Goal: Find contact information: Find contact information

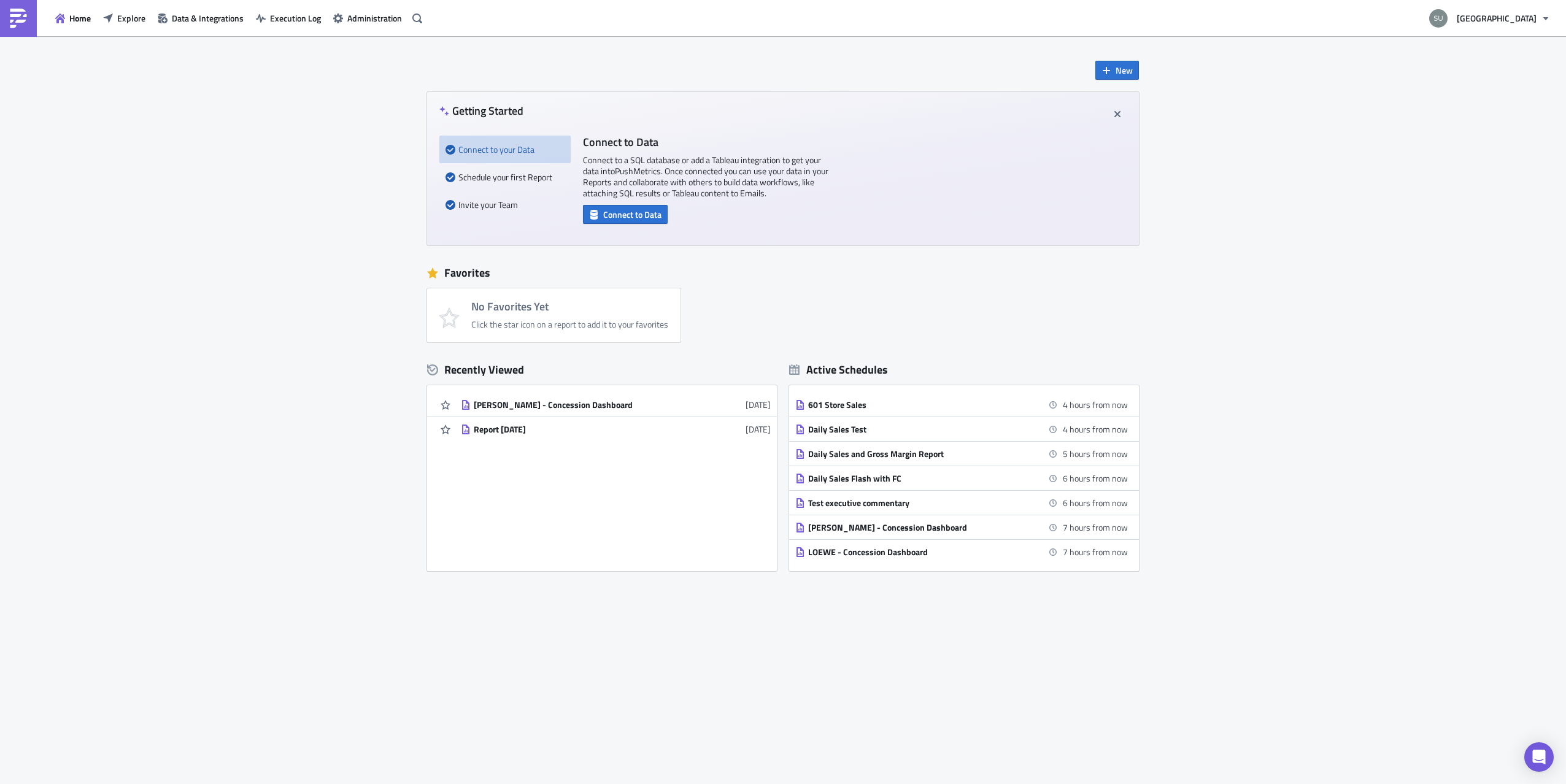
click at [1510, 19] on span "[GEOGRAPHIC_DATA]" at bounding box center [1496, 18] width 80 height 13
click at [372, 17] on span "Administration" at bounding box center [374, 18] width 54 height 13
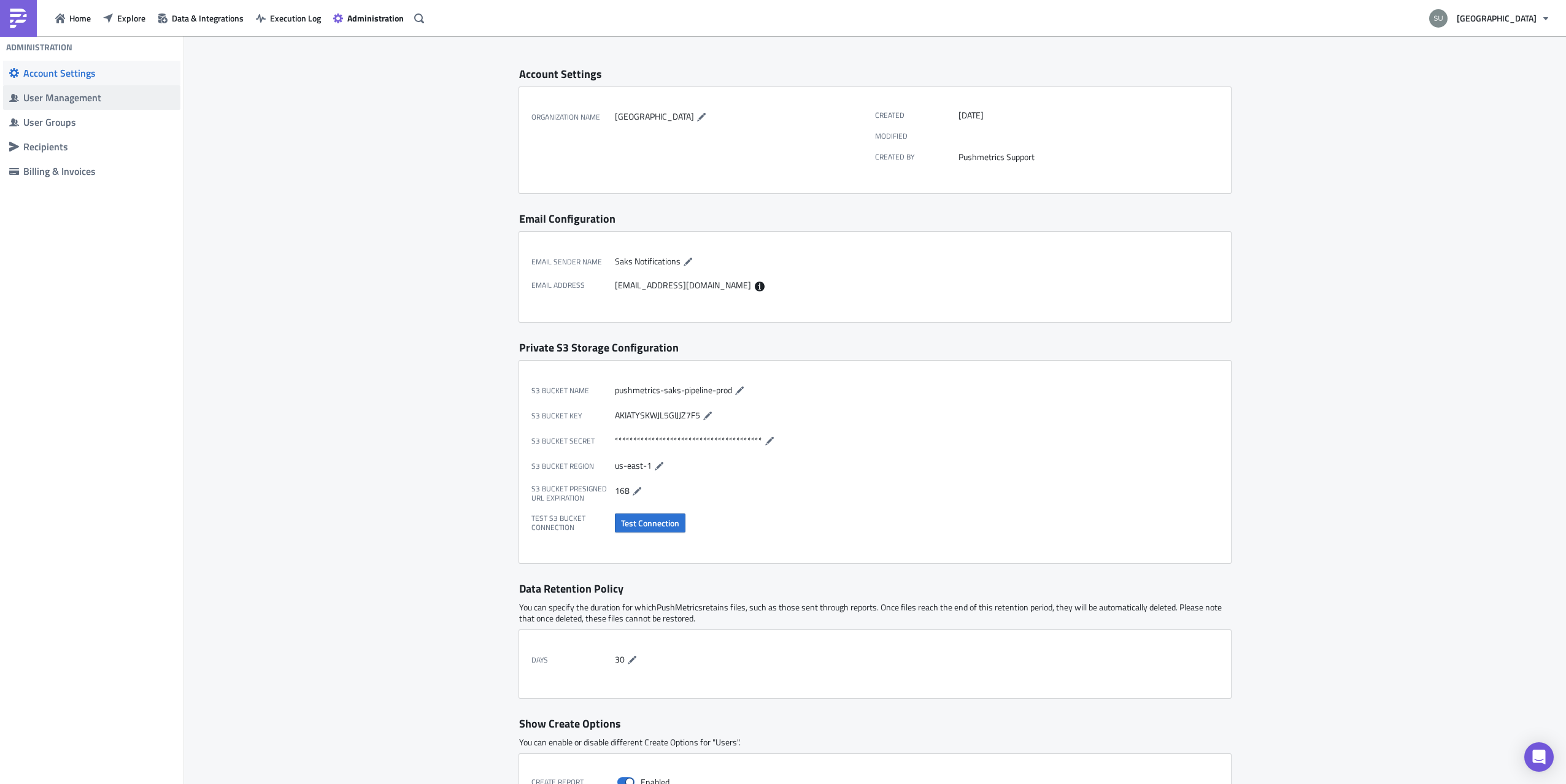
click at [42, 94] on div "User Management" at bounding box center [98, 97] width 151 height 12
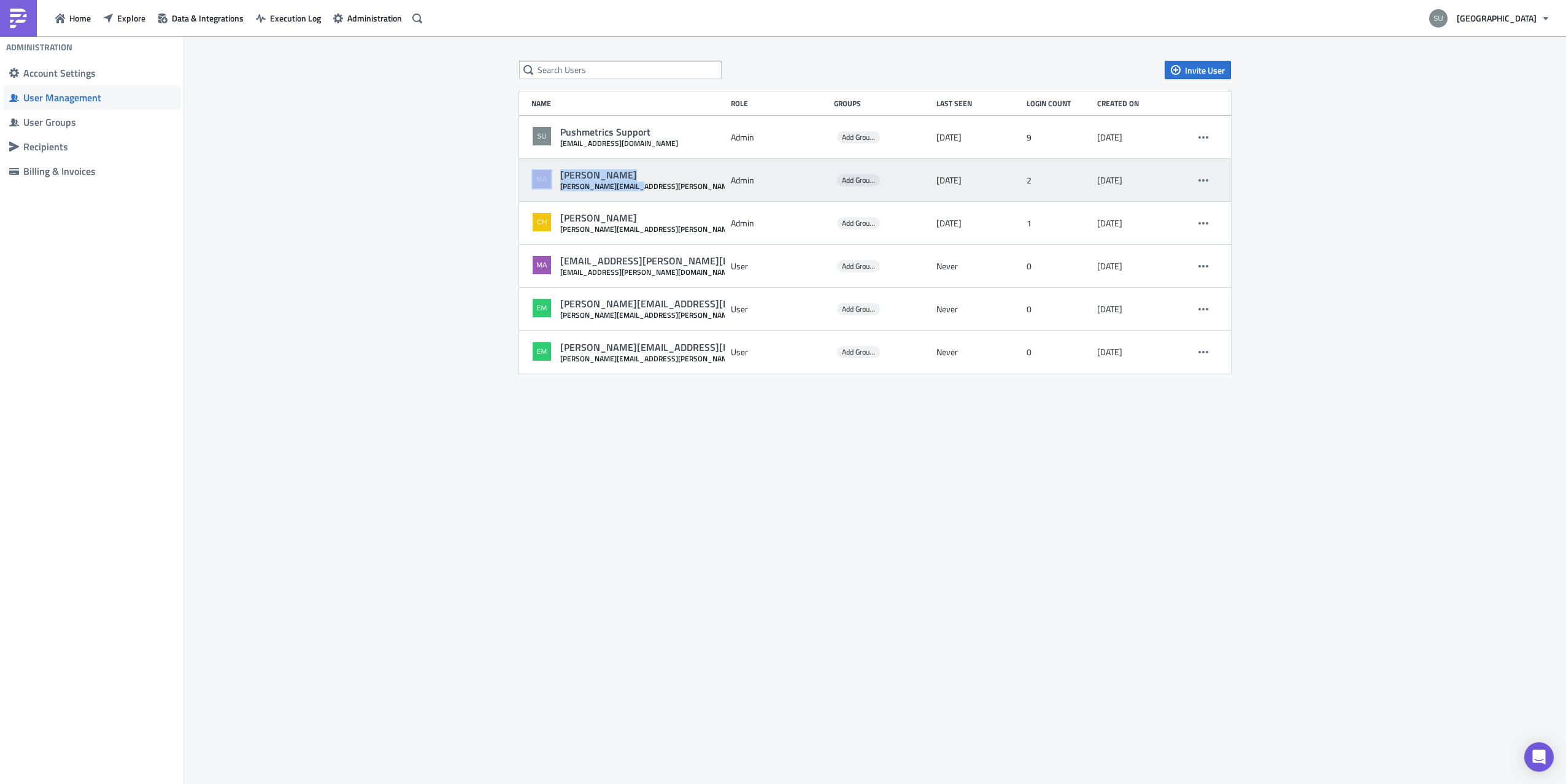
drag, startPoint x: 652, startPoint y: 189, endPoint x: 559, endPoint y: 187, distance: 93.0
click at [559, 187] on div "[PERSON_NAME] [PERSON_NAME][EMAIL_ADDRESS][PERSON_NAME][DOMAIN_NAME]" at bounding box center [628, 180] width 193 height 22
click at [668, 187] on div "[PERSON_NAME] [PERSON_NAME][EMAIL_ADDRESS][PERSON_NAME][DOMAIN_NAME]" at bounding box center [628, 180] width 193 height 22
drag, startPoint x: 651, startPoint y: 188, endPoint x: 561, endPoint y: 188, distance: 90.0
click at [561, 189] on div "[PERSON_NAME] [PERSON_NAME][EMAIL_ADDRESS][PERSON_NAME][DOMAIN_NAME]" at bounding box center [628, 180] width 193 height 22
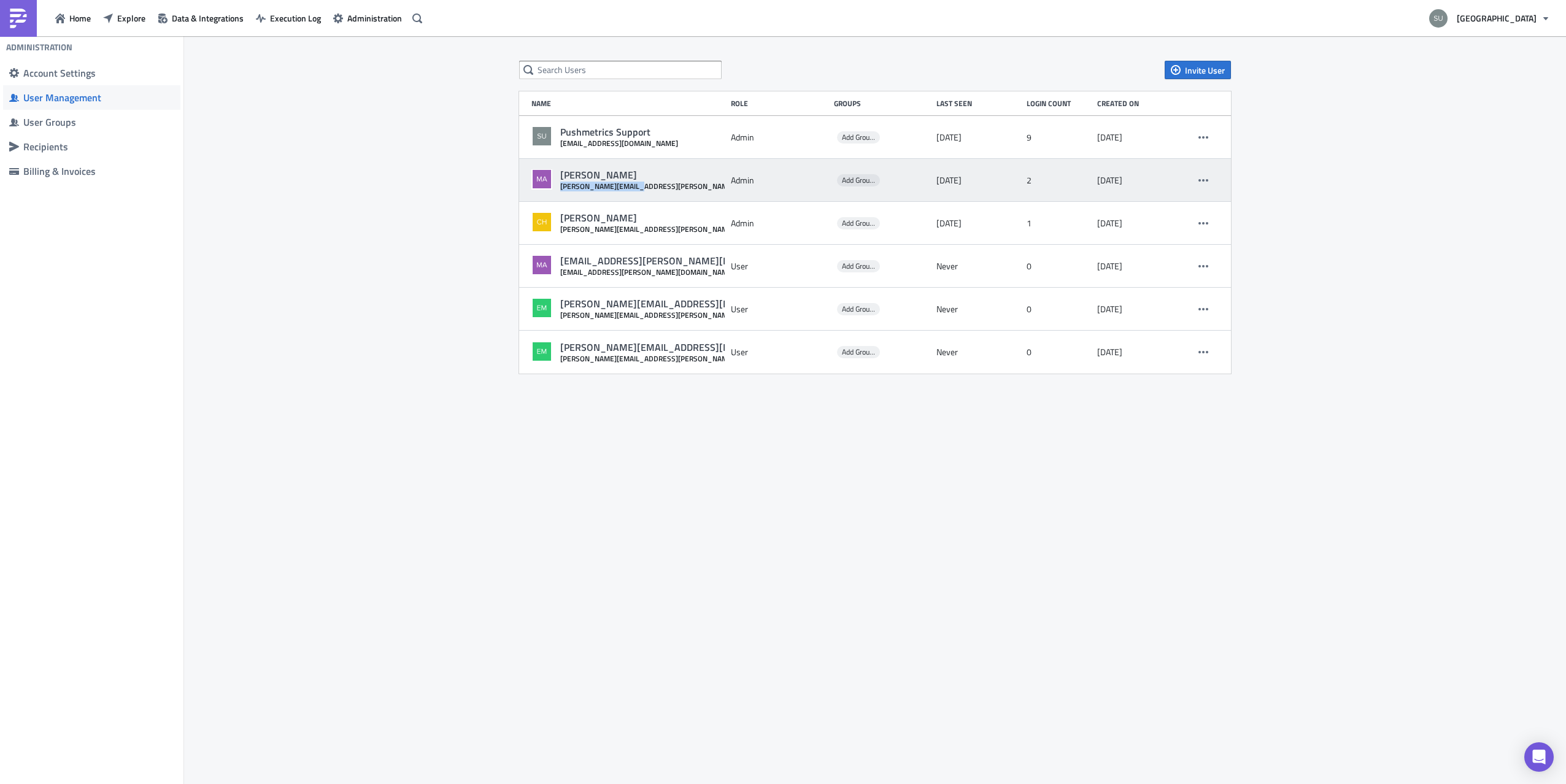
copy div "[PERSON_NAME][EMAIL_ADDRESS][PERSON_NAME][DOMAIN_NAME]"
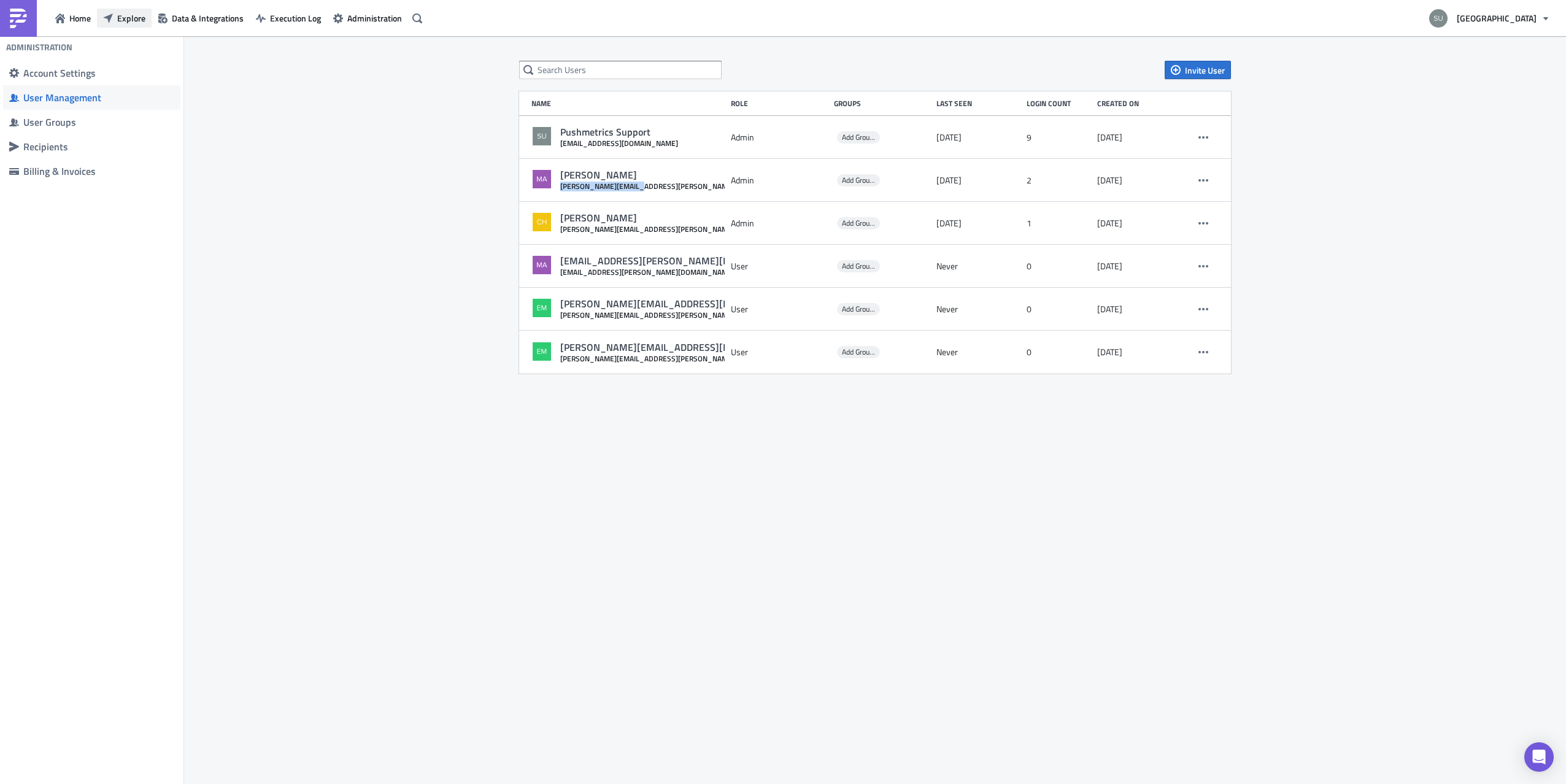
click at [105, 19] on icon "button" at bounding box center [107, 18] width 10 height 10
